Goal: Check status: Check status

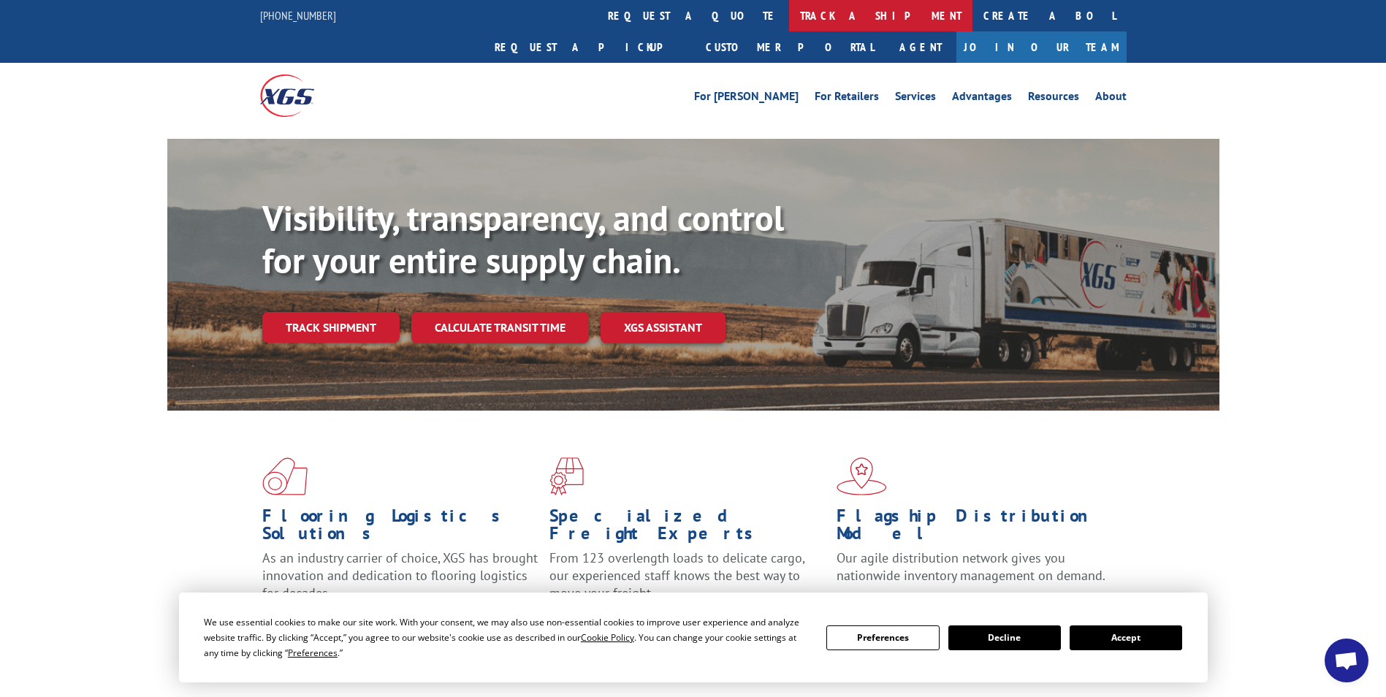
click at [789, 20] on link "track a shipment" at bounding box center [880, 15] width 183 height 31
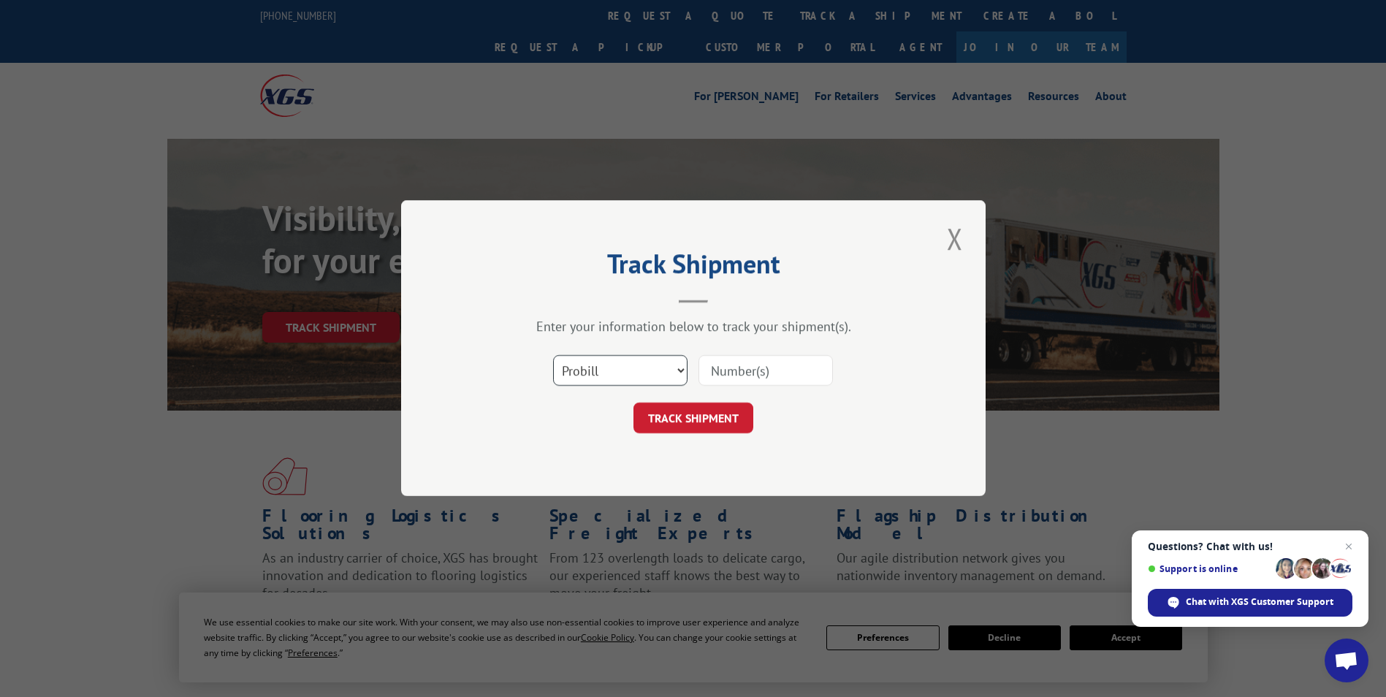
click at [627, 368] on select "Select category... Probill BOL PO" at bounding box center [620, 371] width 134 height 31
select select "bol"
click at [553, 356] on select "Select category... Probill BOL PO" at bounding box center [620, 371] width 134 height 31
click at [742, 367] on input at bounding box center [765, 371] width 134 height 31
paste input "4904905"
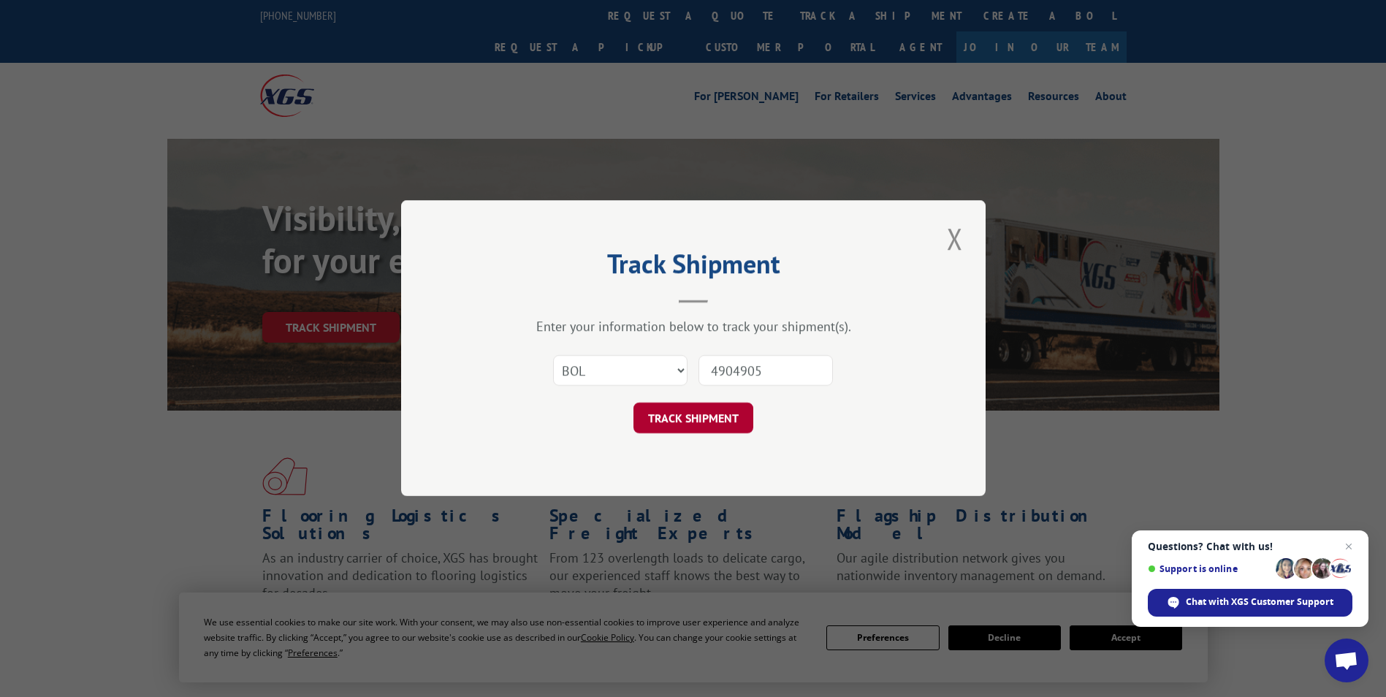
type input "4904905"
click at [668, 418] on button "TRACK SHIPMENT" at bounding box center [693, 418] width 120 height 31
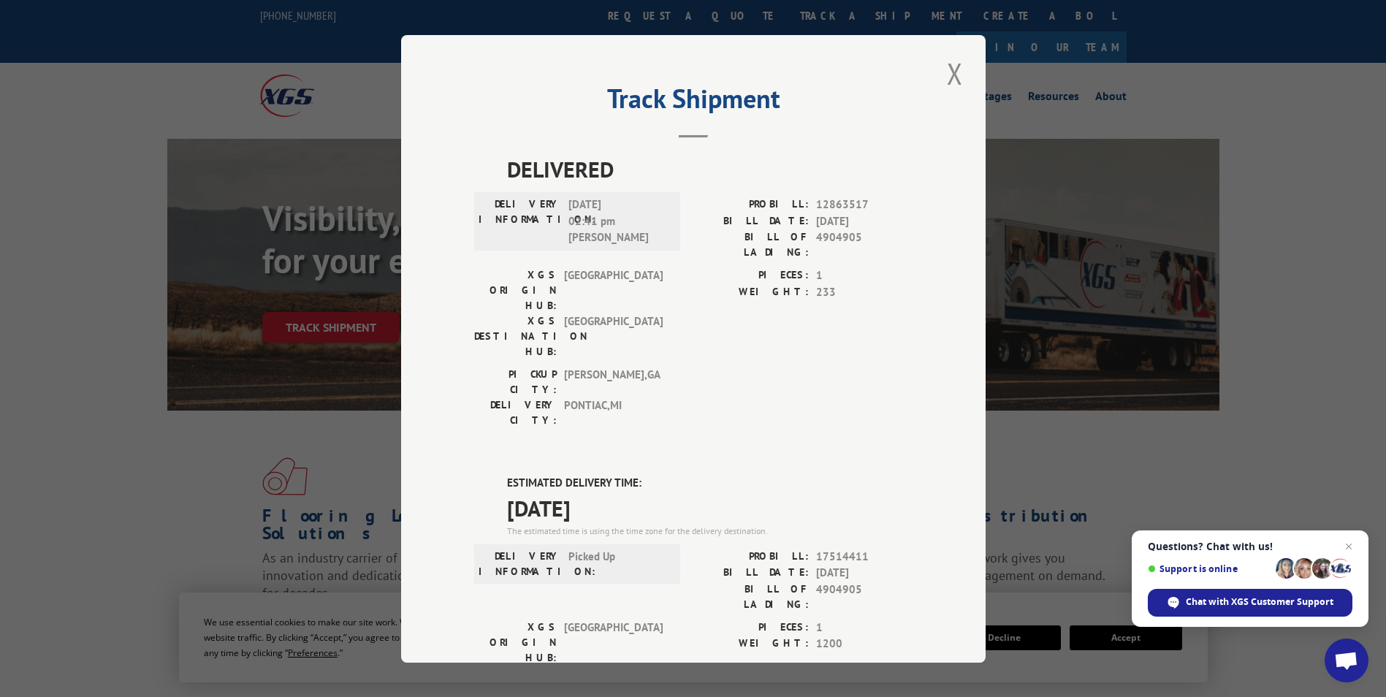
scroll to position [146, 0]
